Goal: Entertainment & Leisure: Browse casually

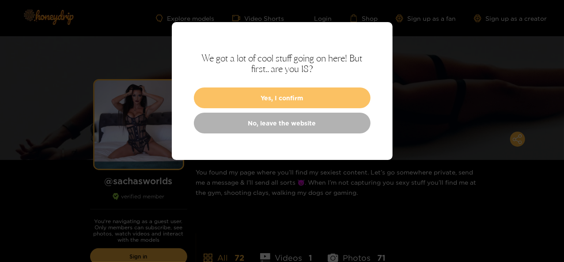
click at [300, 97] on button "Yes, I confirm" at bounding box center [282, 97] width 177 height 21
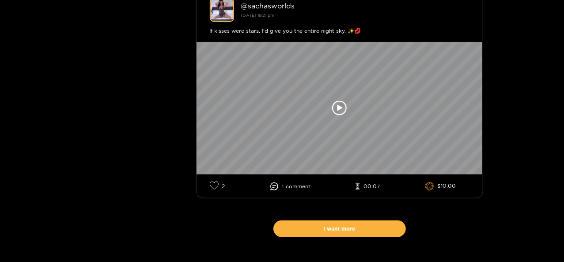
scroll to position [5445, 0]
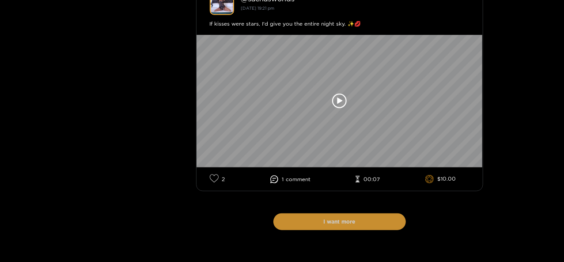
click at [360, 226] on button "I want more" at bounding box center [340, 221] width 133 height 17
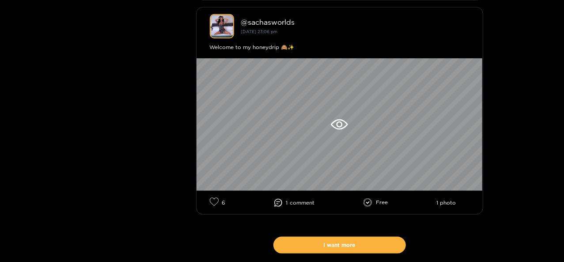
scroll to position [10578, 0]
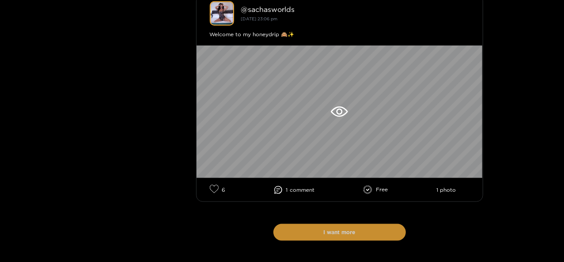
click at [381, 236] on button "I want more" at bounding box center [340, 232] width 133 height 17
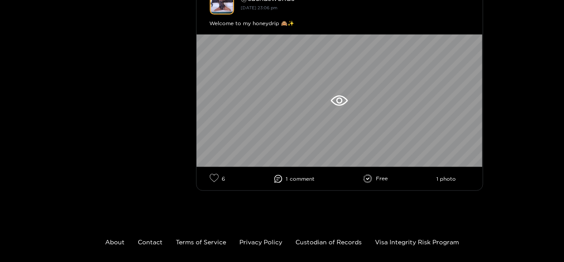
scroll to position [15582, 0]
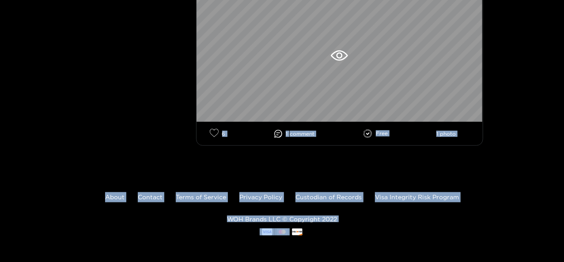
drag, startPoint x: 564, startPoint y: 253, endPoint x: 544, endPoint y: 24, distance: 229.3
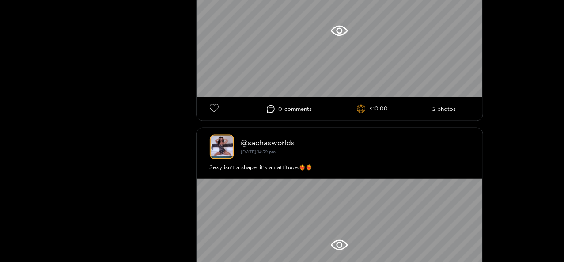
scroll to position [0, 0]
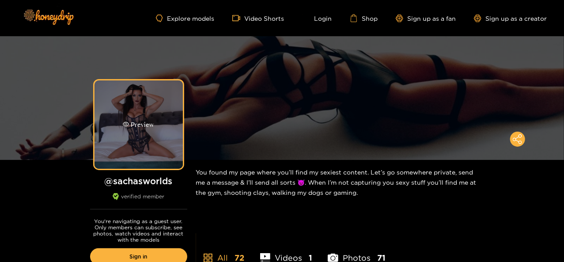
click at [154, 114] on div "Preview" at bounding box center [139, 124] width 88 height 88
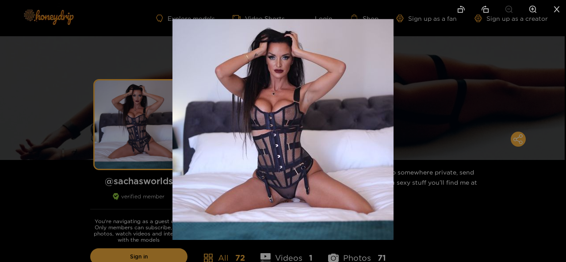
click at [432, 148] on div at bounding box center [283, 131] width 566 height 262
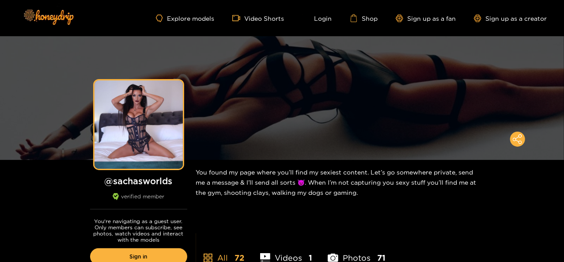
click at [364, 259] on li "Photos 71" at bounding box center [357, 252] width 58 height 40
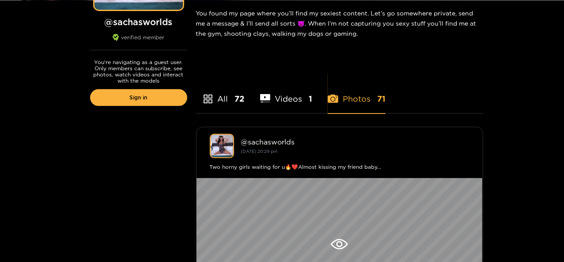
scroll to position [166, 0]
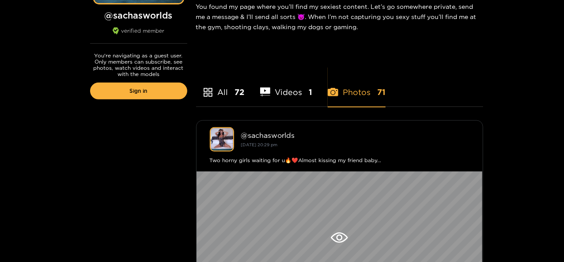
click at [292, 91] on li "Videos 1" at bounding box center [286, 87] width 53 height 40
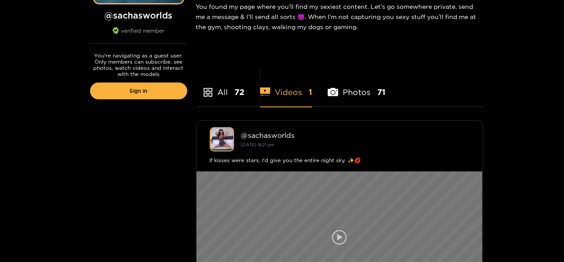
click at [342, 239] on icon at bounding box center [339, 237] width 15 height 15
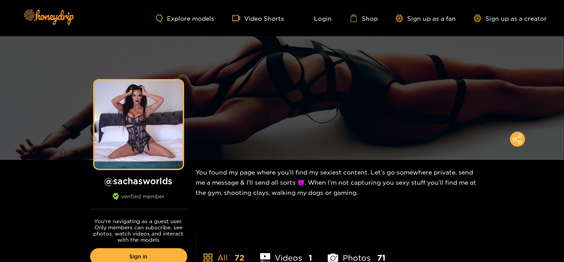
click at [369, 256] on li "Photos 71" at bounding box center [357, 252] width 58 height 40
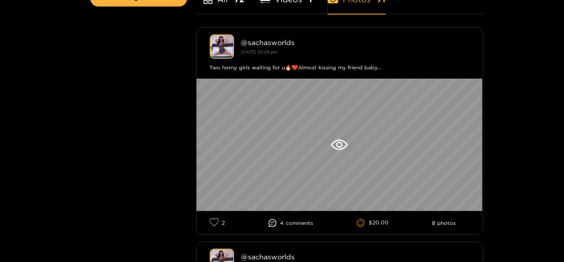
scroll to position [272, 0]
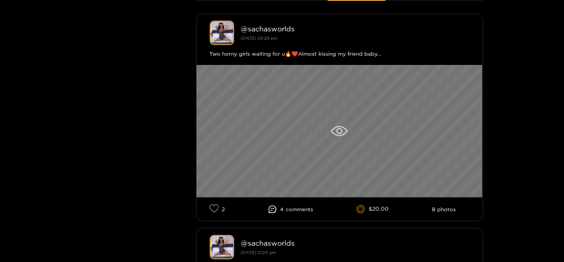
click at [417, 100] on div at bounding box center [340, 131] width 286 height 133
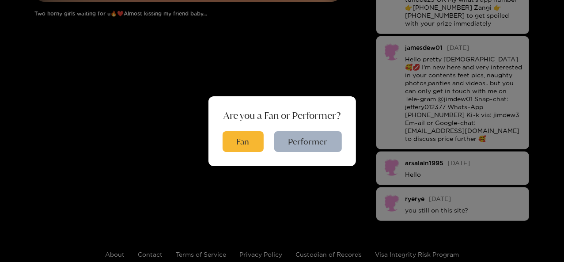
scroll to position [118, 0]
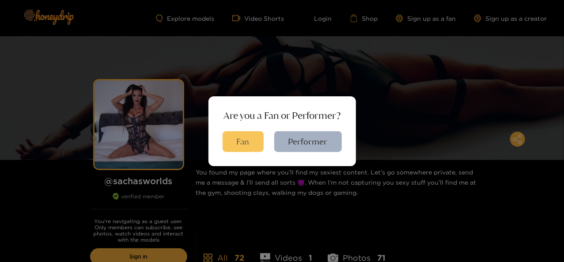
click at [256, 140] on button "Fan" at bounding box center [243, 141] width 41 height 21
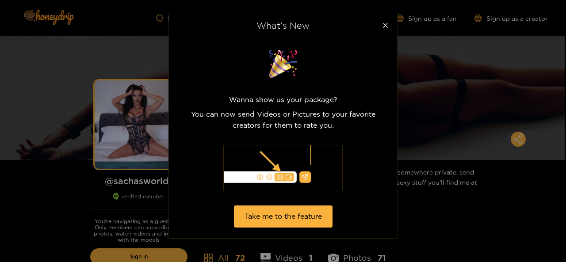
click at [469, 201] on div "What's New Wanna show us your package? You can now send Videos or Pictures to y…" at bounding box center [283, 131] width 566 height 262
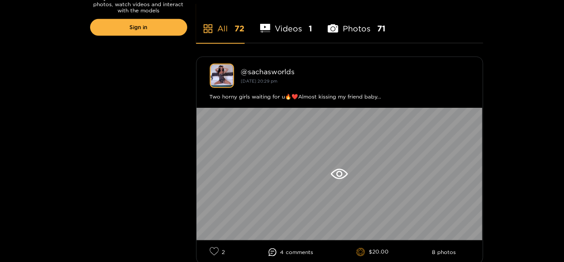
scroll to position [459, 0]
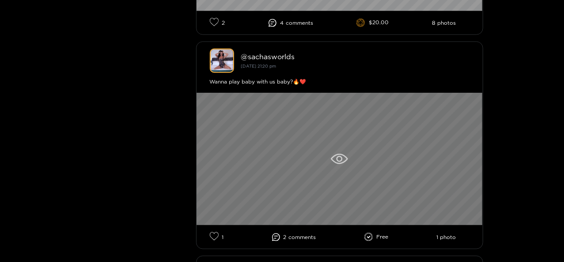
click at [358, 147] on div at bounding box center [340, 159] width 286 height 133
